Goal: Navigation & Orientation: Understand site structure

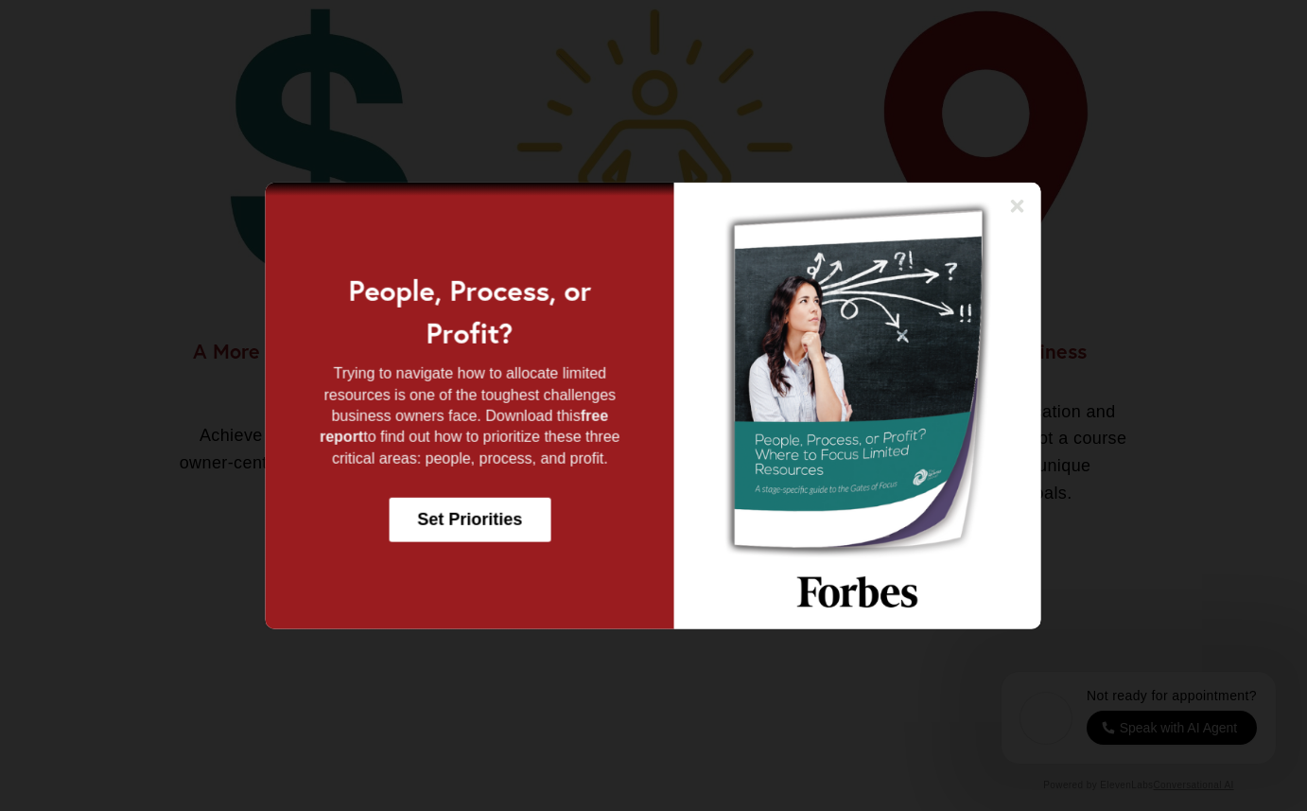
scroll to position [1481, 0]
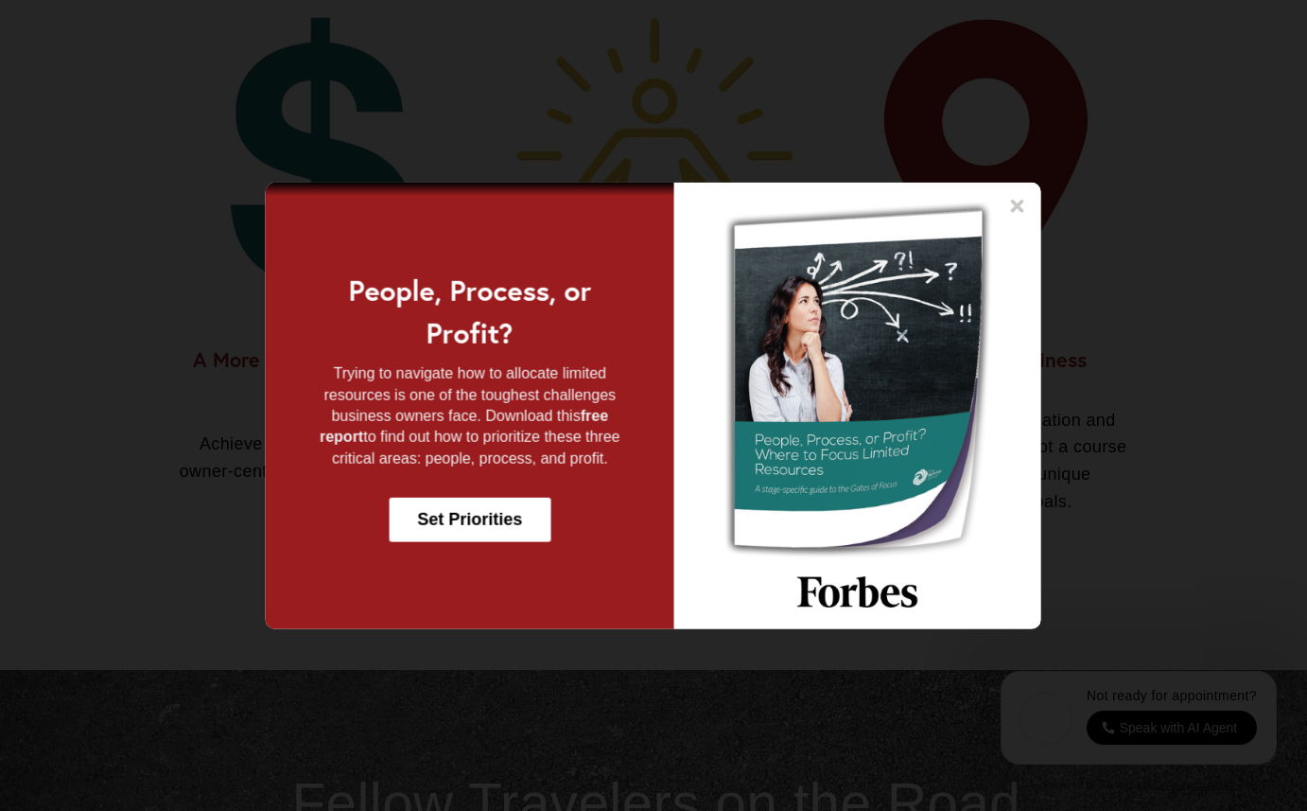
click at [1018, 202] on icon at bounding box center [1017, 205] width 13 height 13
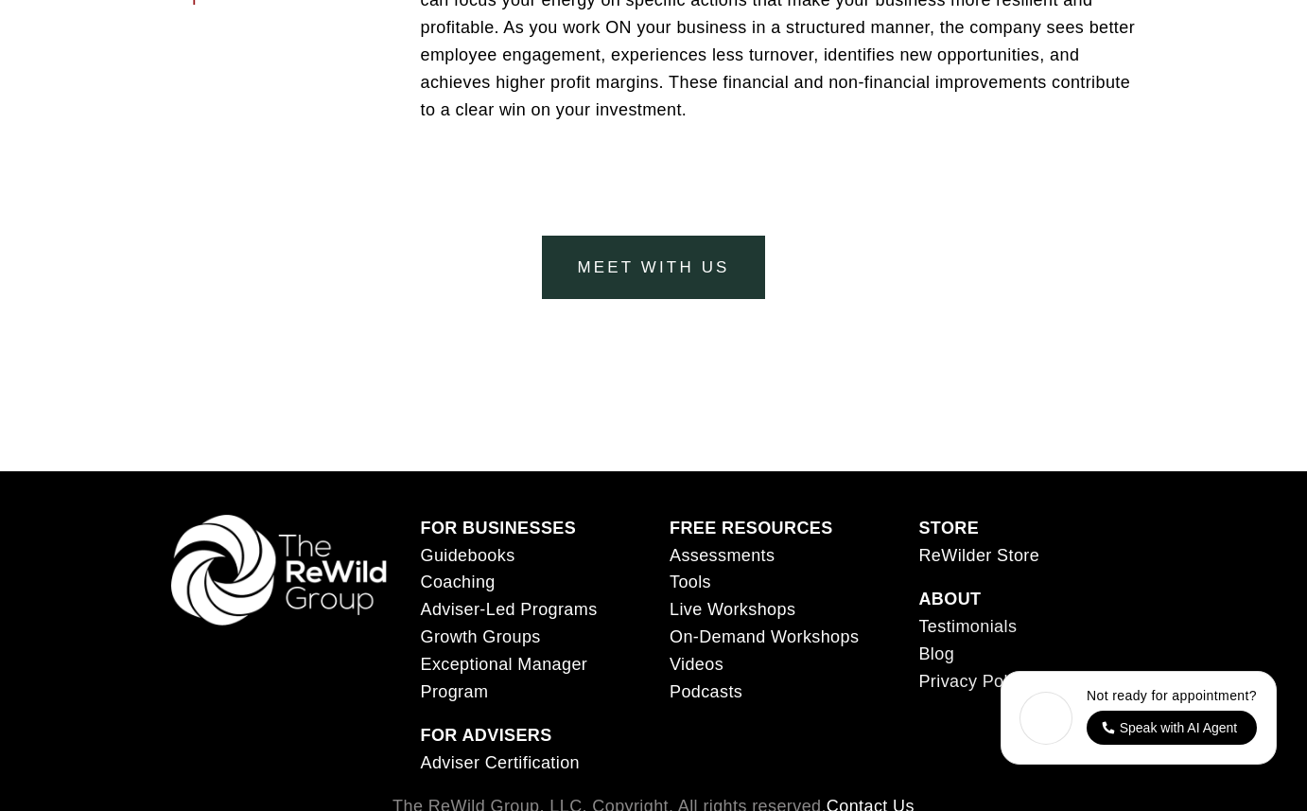
scroll to position [7405, 0]
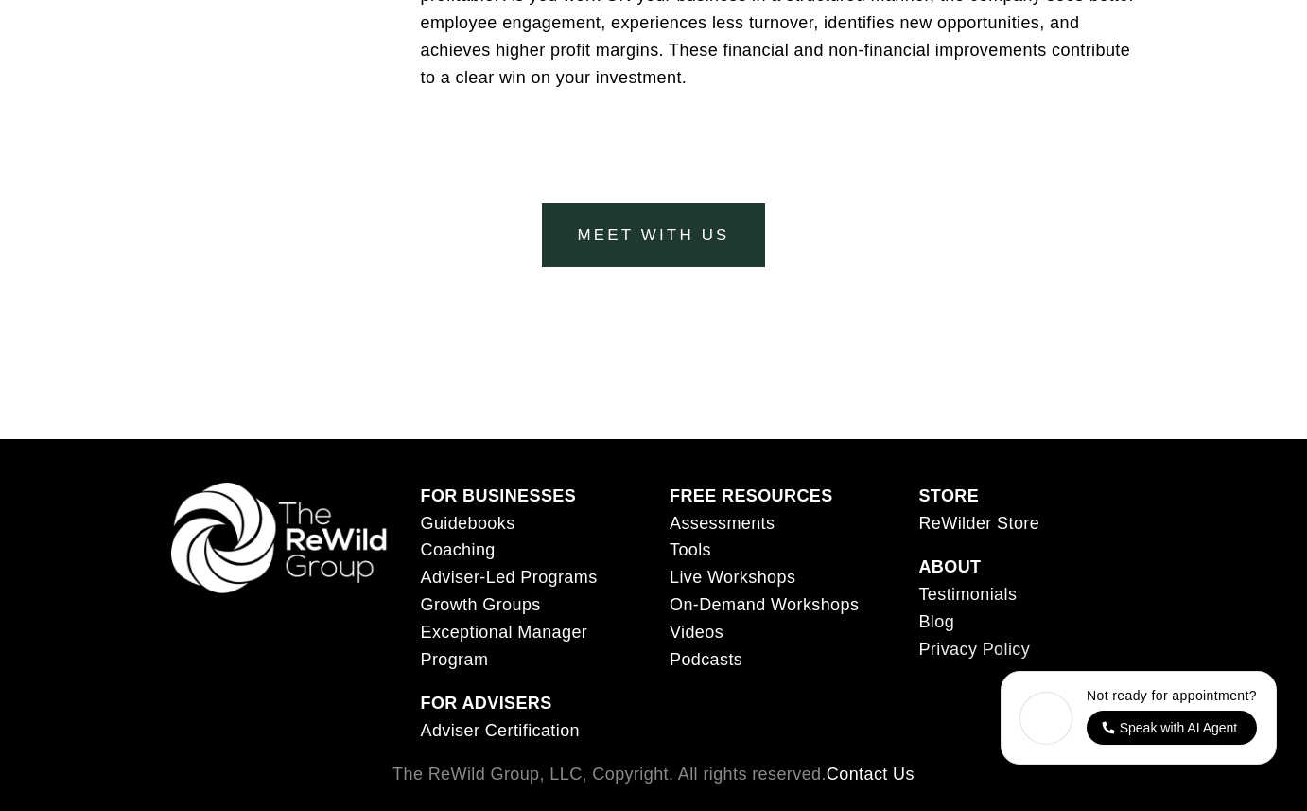
click at [738, 528] on link "Assessments" at bounding box center [722, 523] width 105 height 27
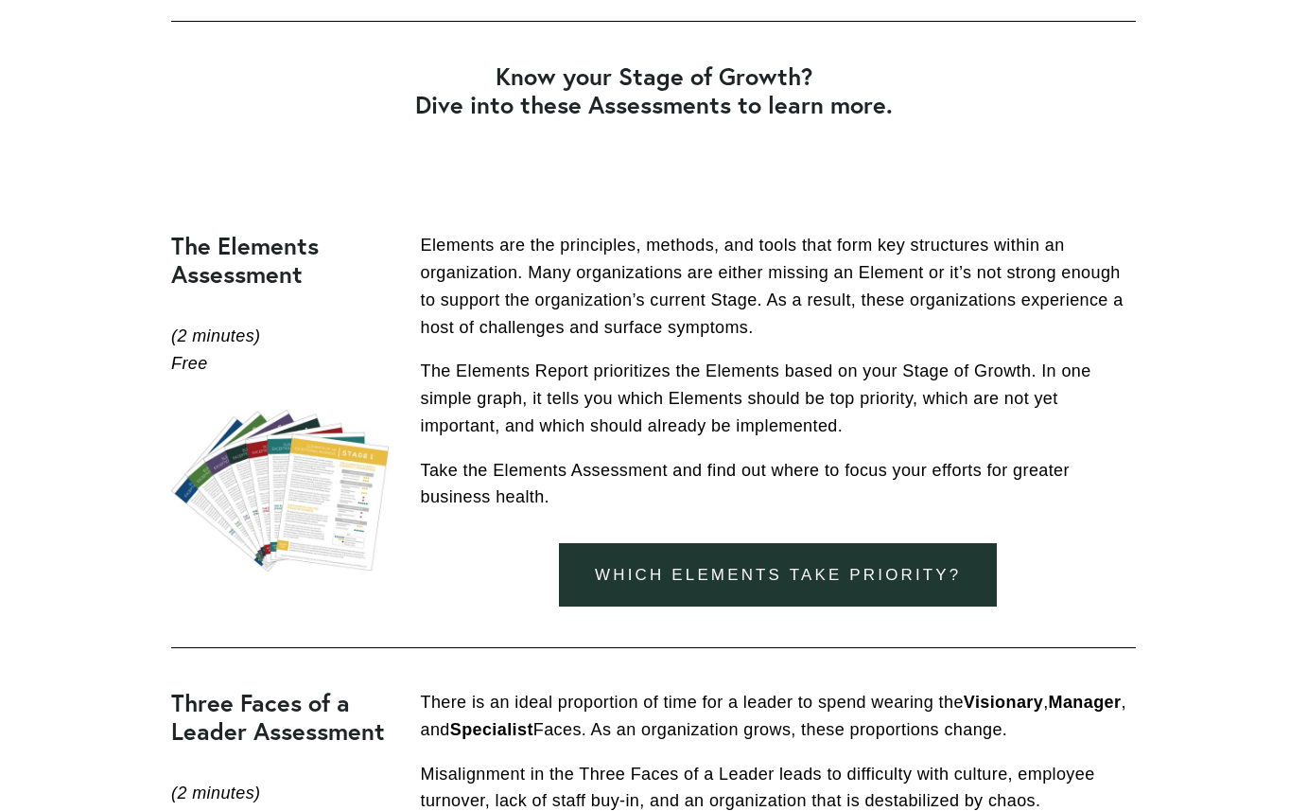
scroll to position [1131, 0]
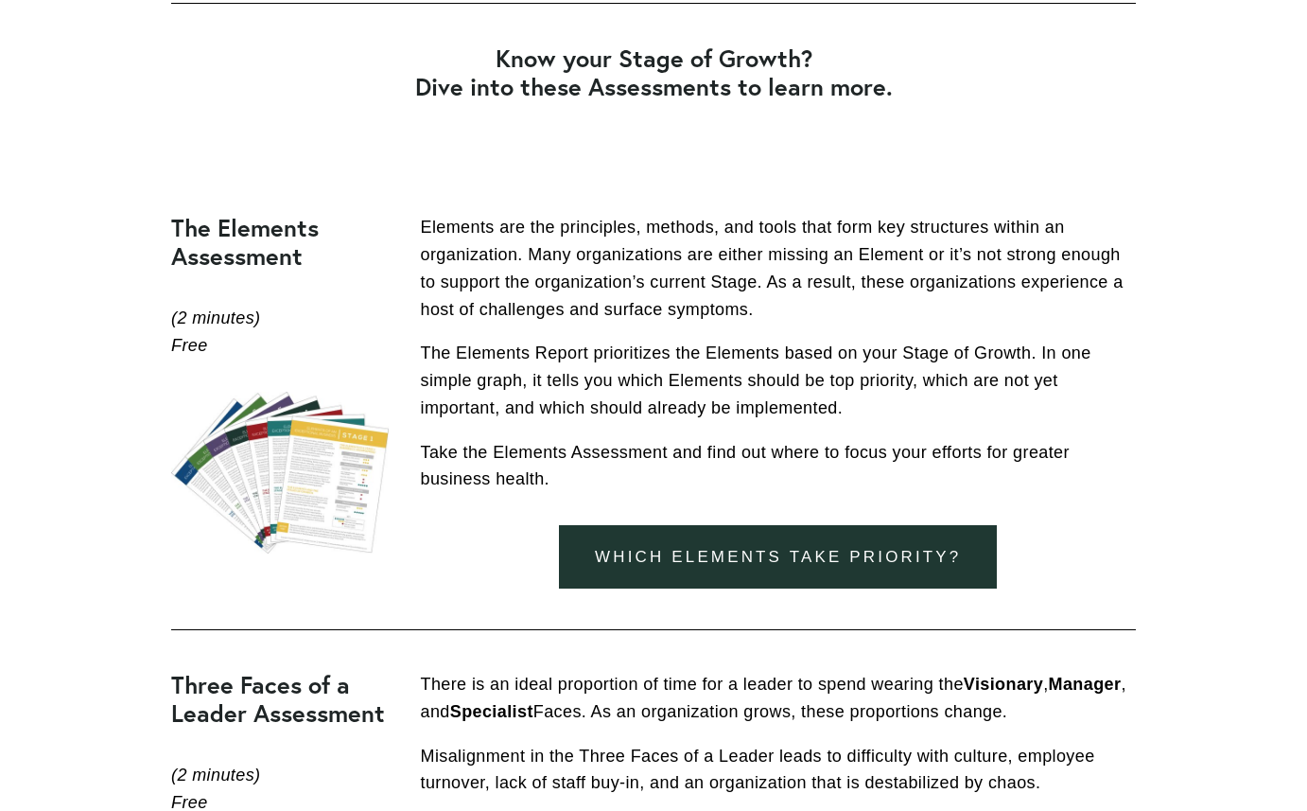
click at [777, 588] on link "Which elements take priority?" at bounding box center [778, 556] width 438 height 63
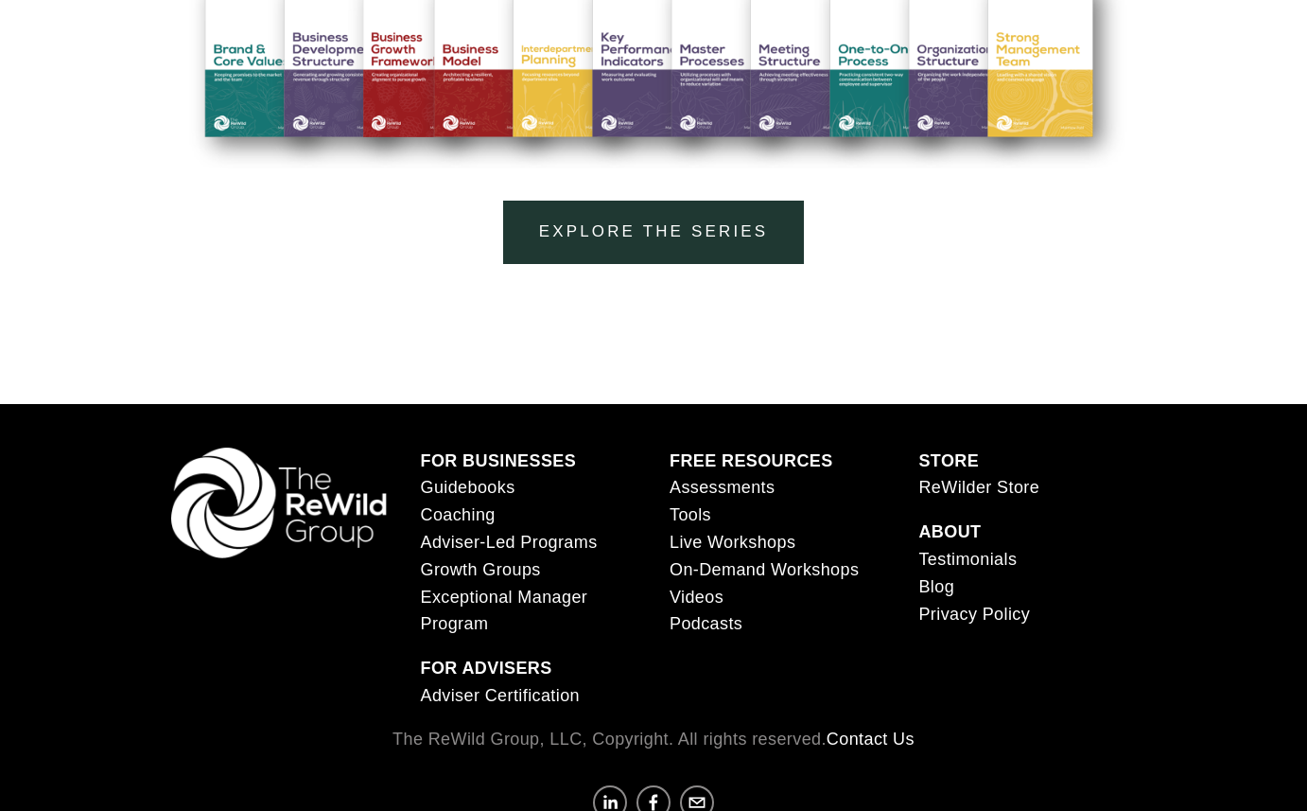
scroll to position [2112, 0]
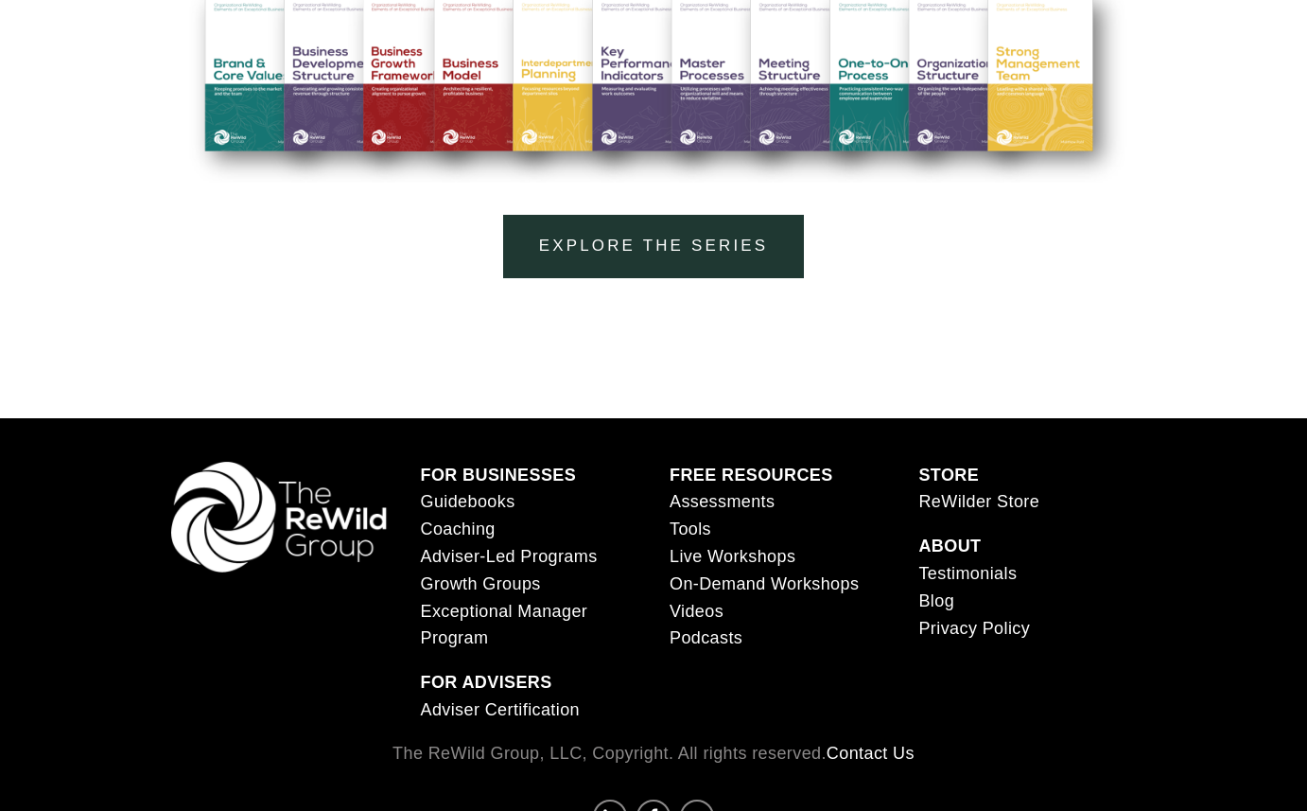
click at [695, 534] on link "Tools" at bounding box center [691, 529] width 42 height 27
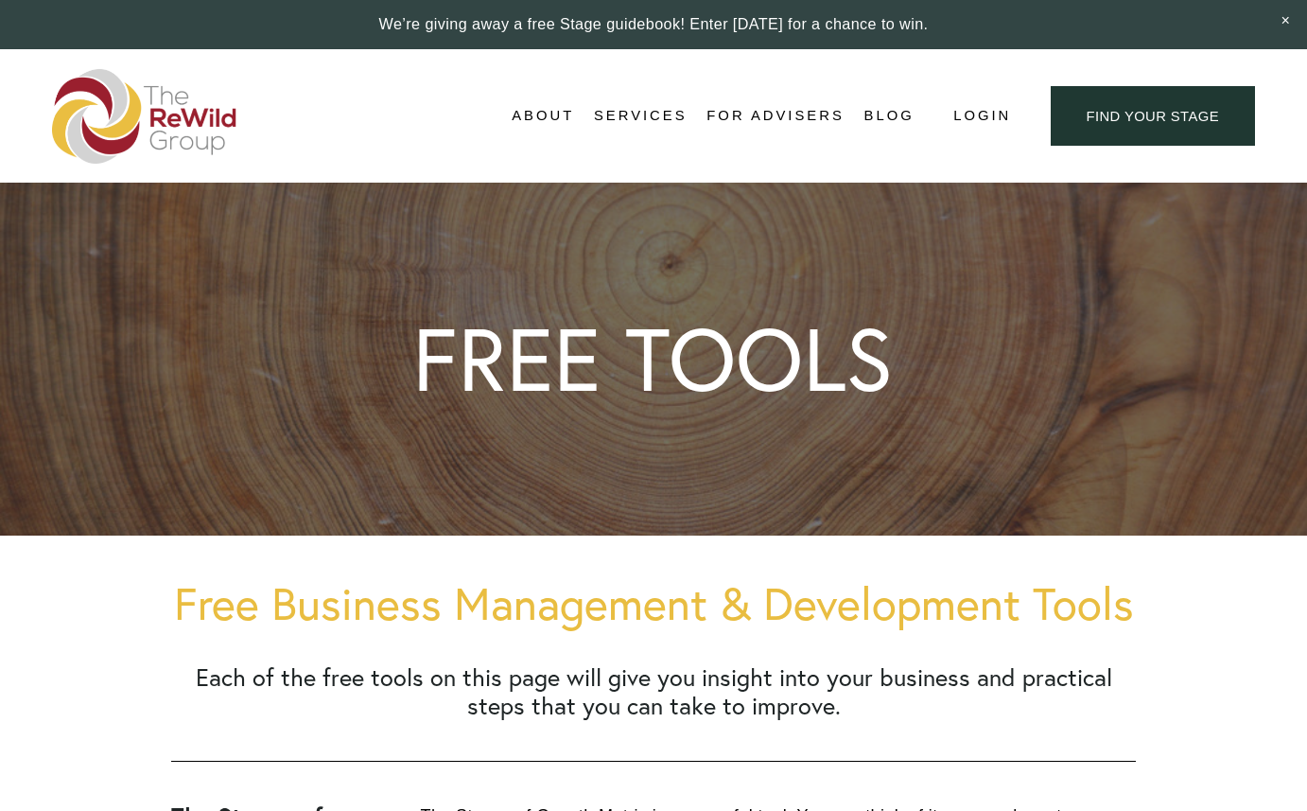
click at [0, 0] on span "Self-Guided" at bounding box center [0, 0] width 0 height 0
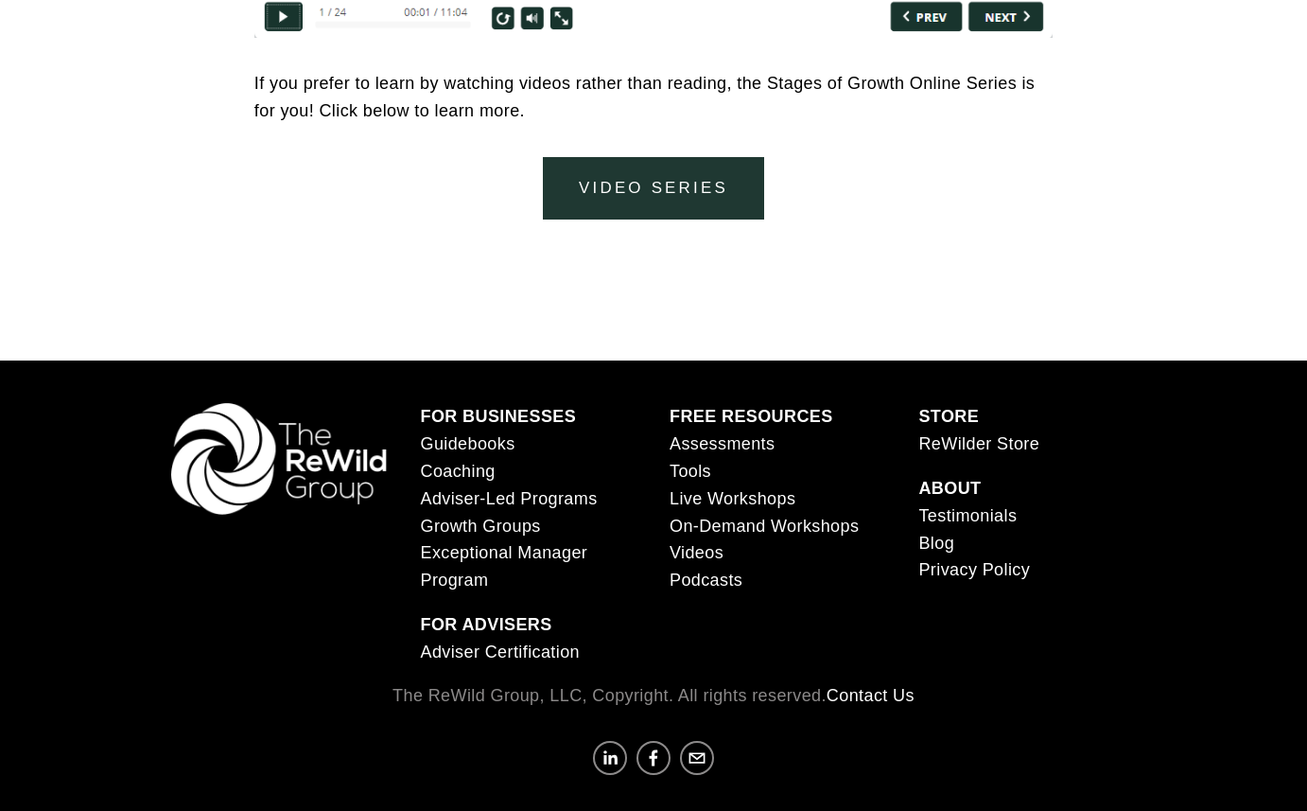
scroll to position [8582, 0]
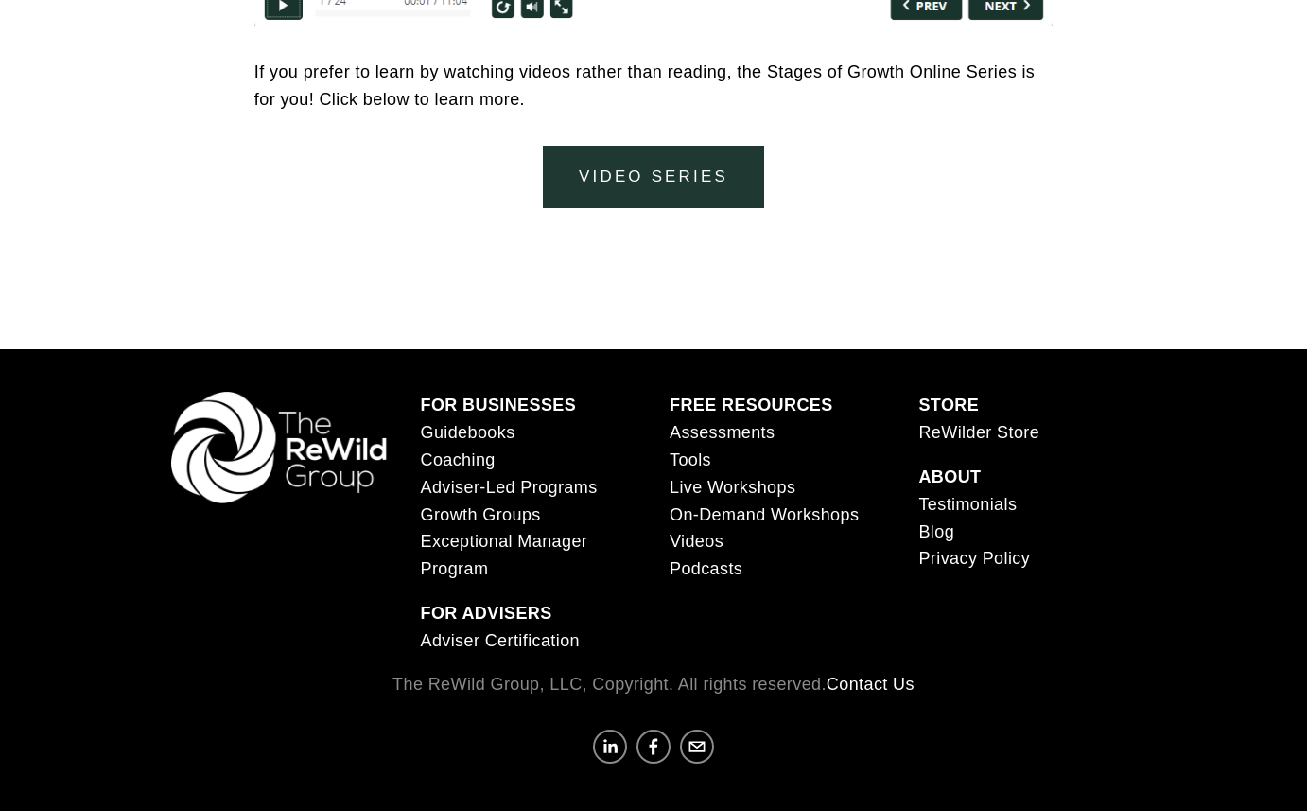
click at [772, 497] on link "Live Workshops" at bounding box center [733, 487] width 126 height 27
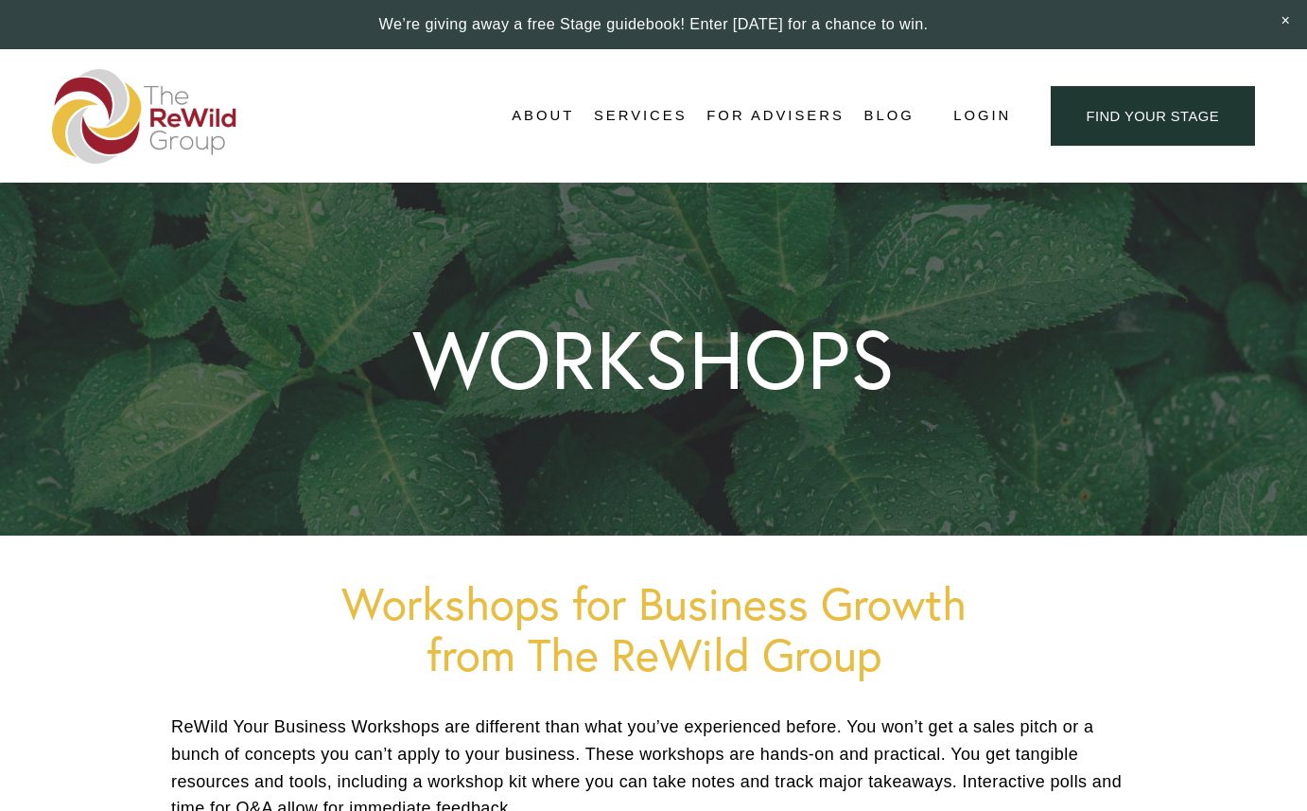
click at [771, 112] on link "For Advisers" at bounding box center [775, 116] width 137 height 28
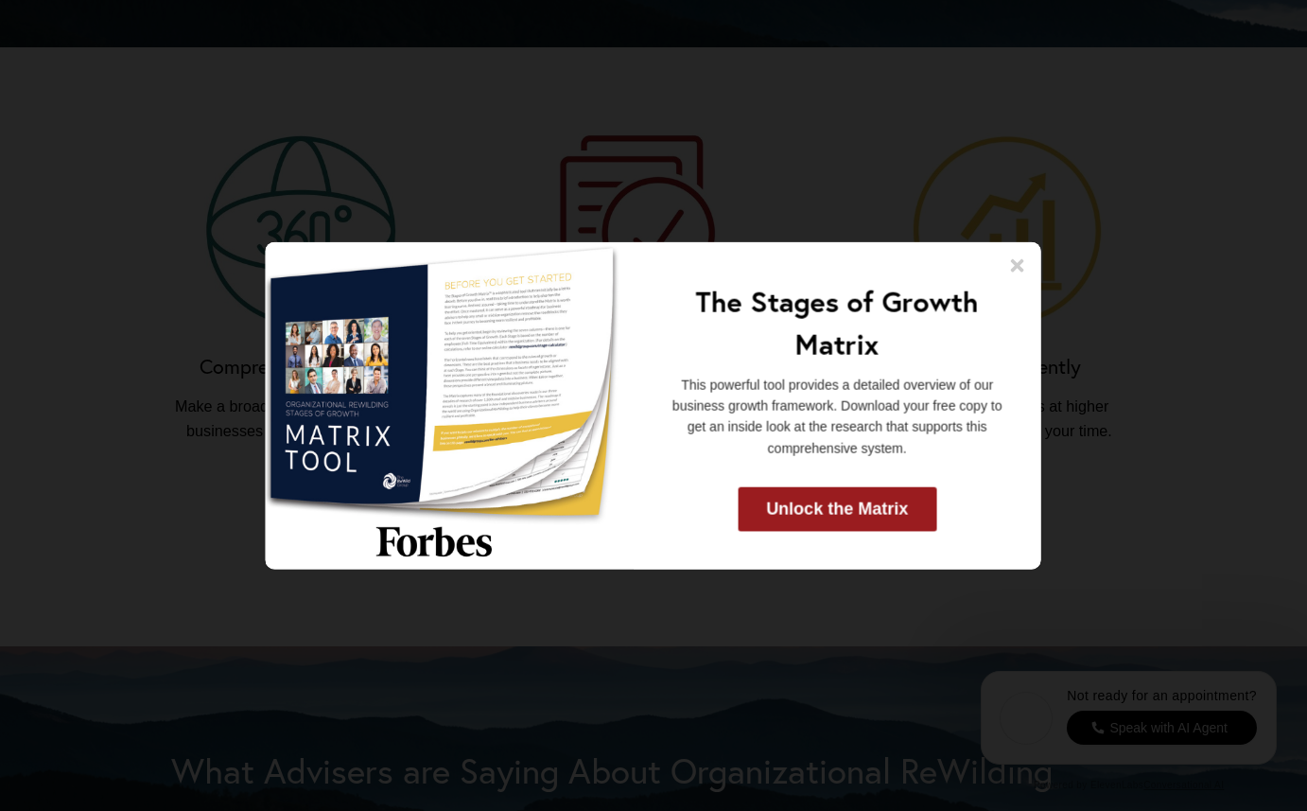
scroll to position [1832, 0]
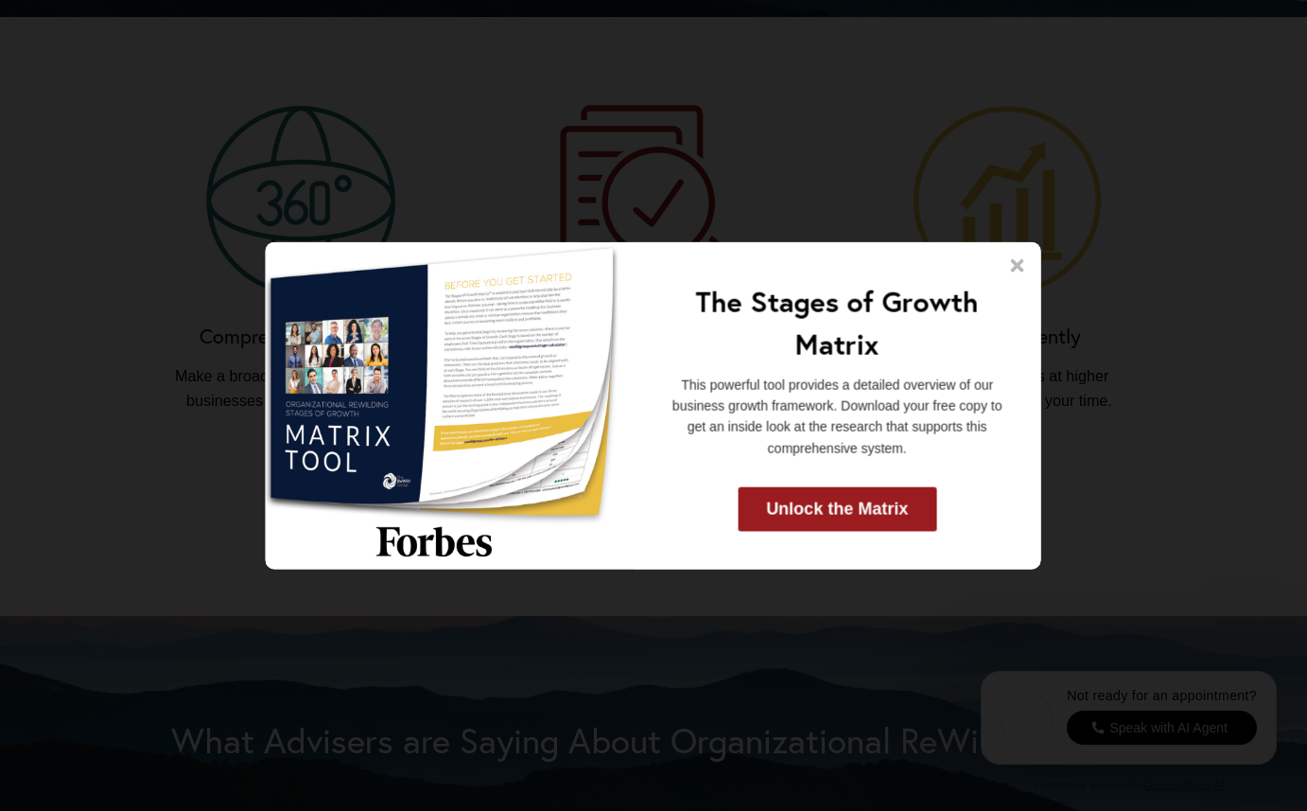
click at [1016, 263] on icon at bounding box center [1017, 264] width 13 height 13
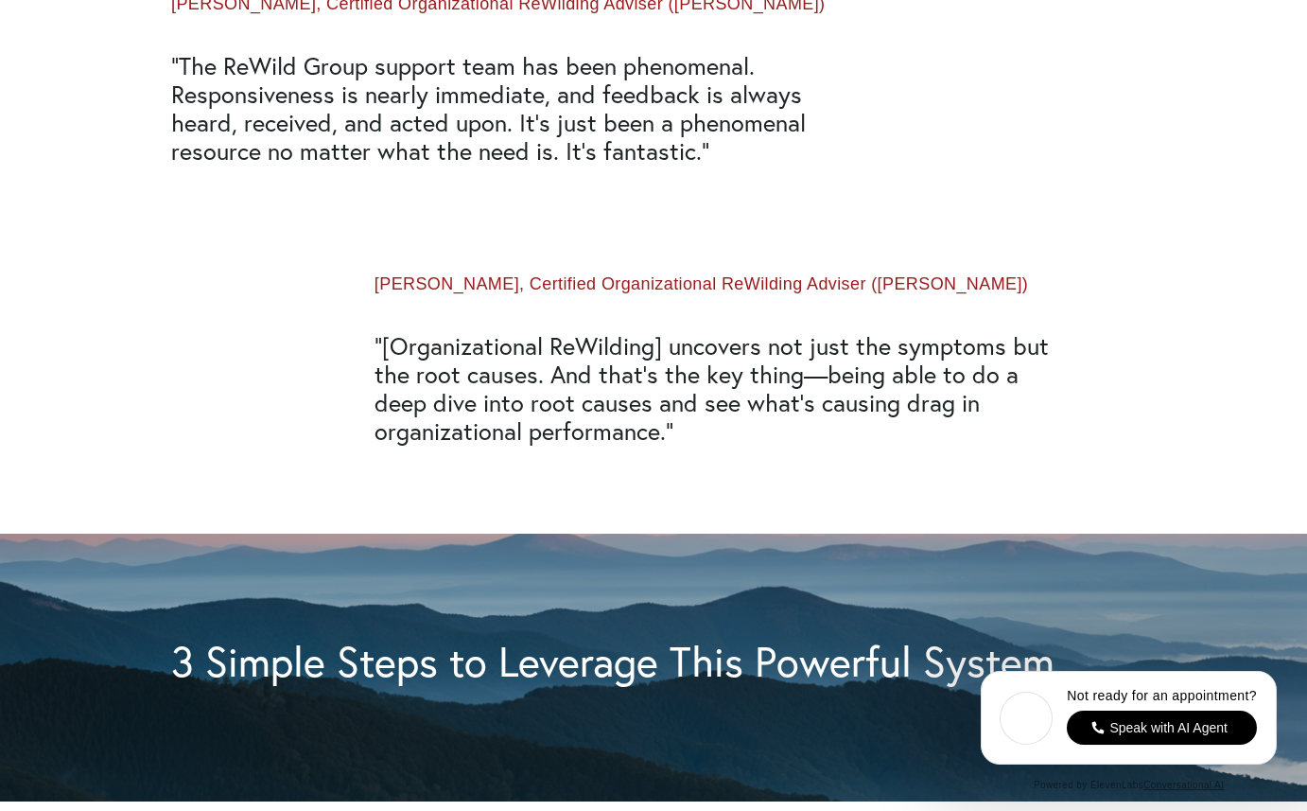
scroll to position [2772, 0]
